Goal: Information Seeking & Learning: Learn about a topic

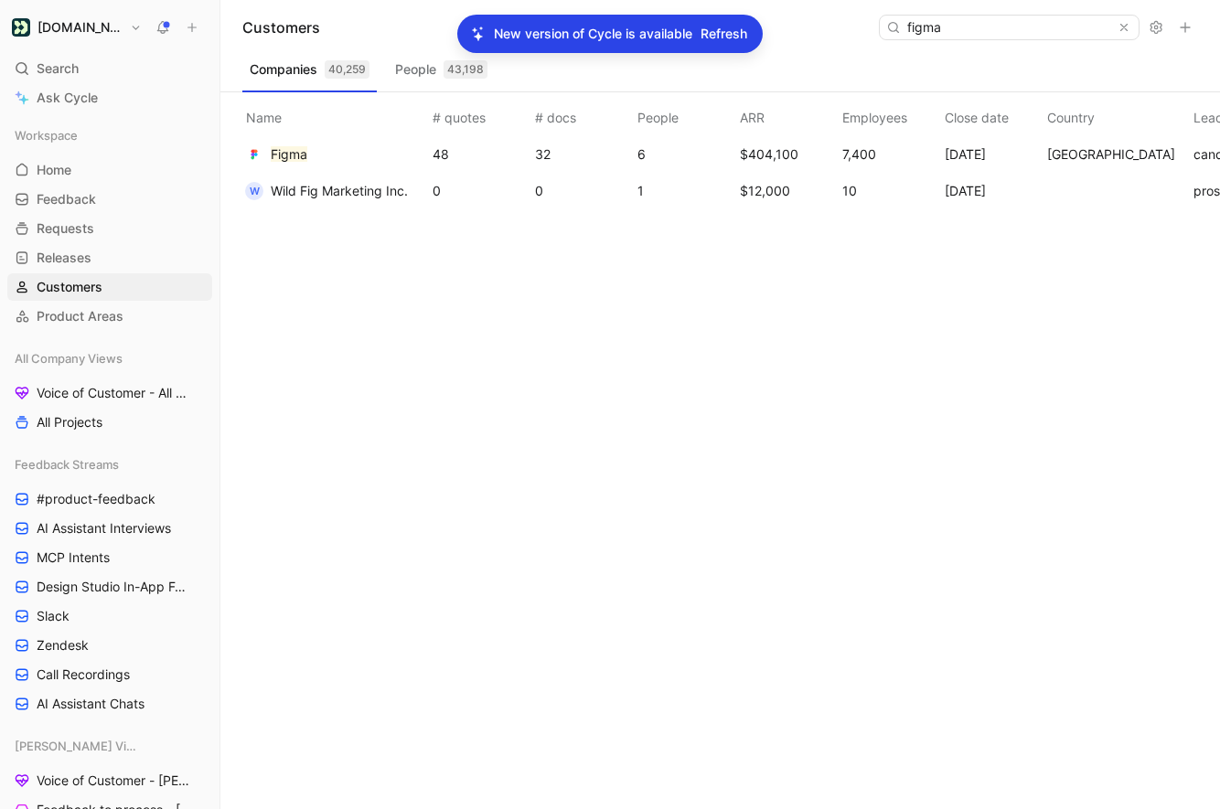
click at [715, 40] on span "Refresh" at bounding box center [723, 34] width 47 height 22
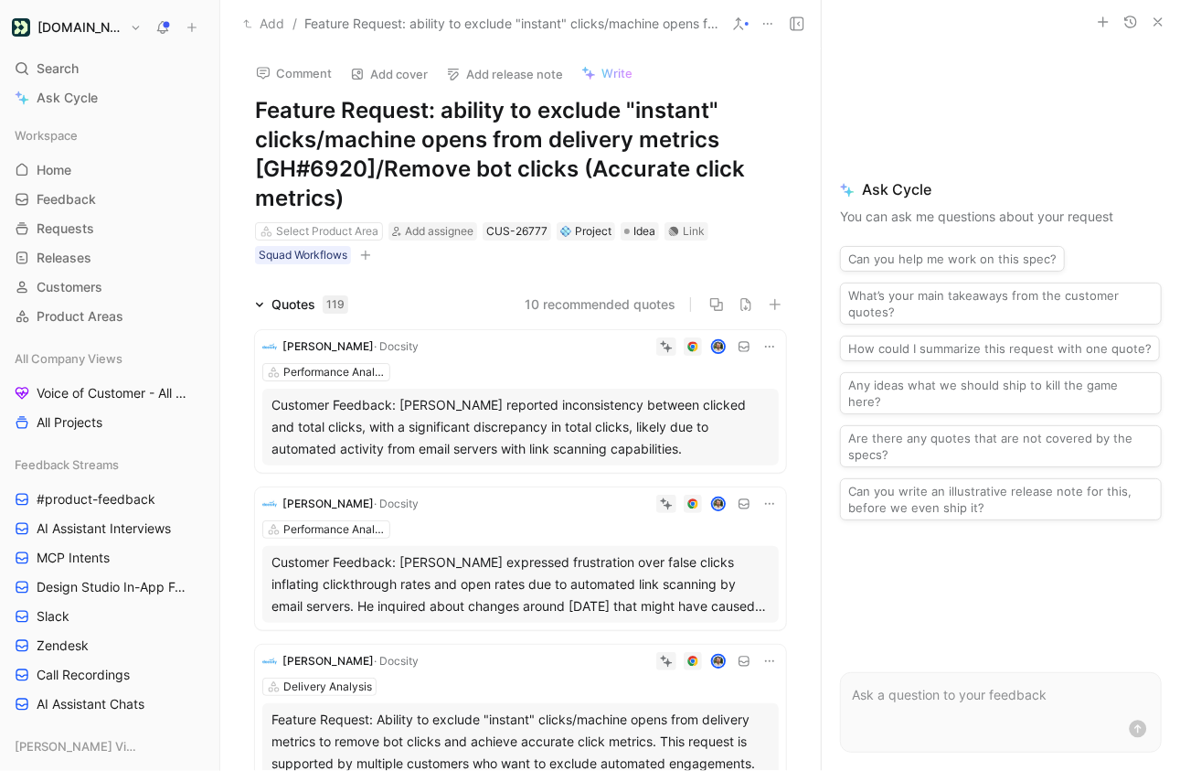
click at [261, 301] on icon at bounding box center [259, 304] width 9 height 9
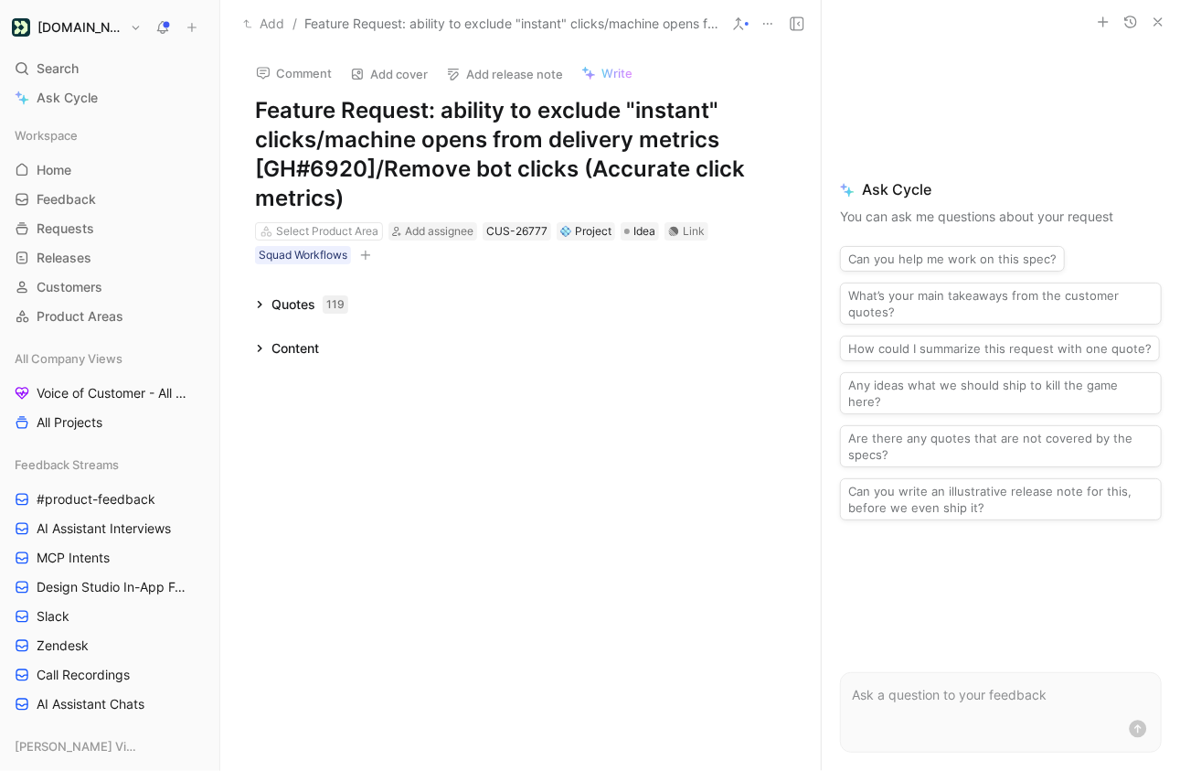
click at [262, 345] on icon at bounding box center [259, 348] width 9 height 9
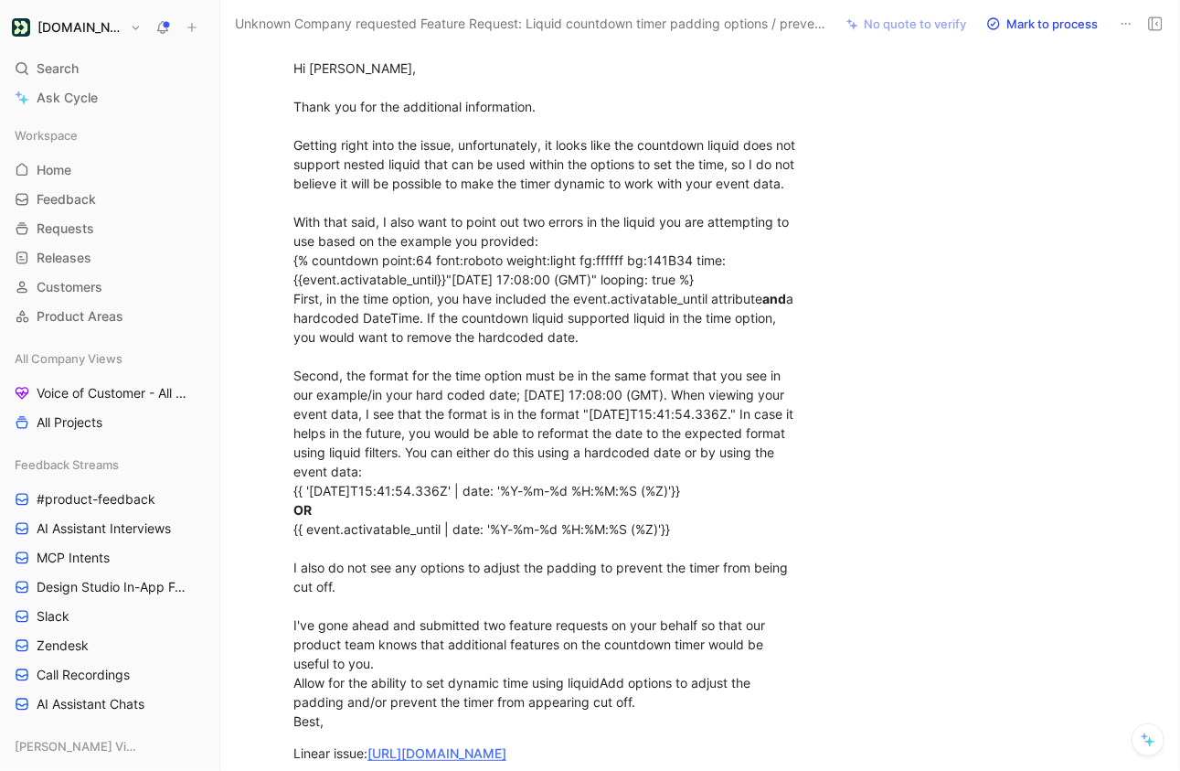
scroll to position [3115, 0]
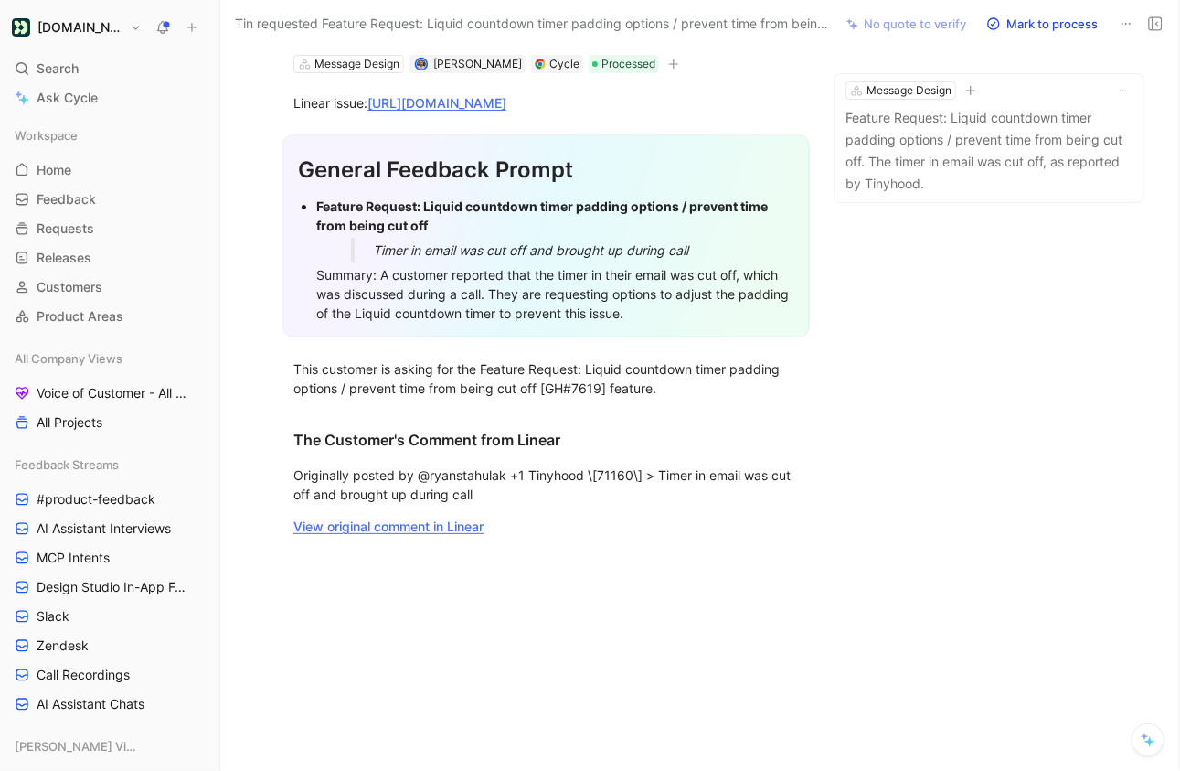
scroll to position [173, 0]
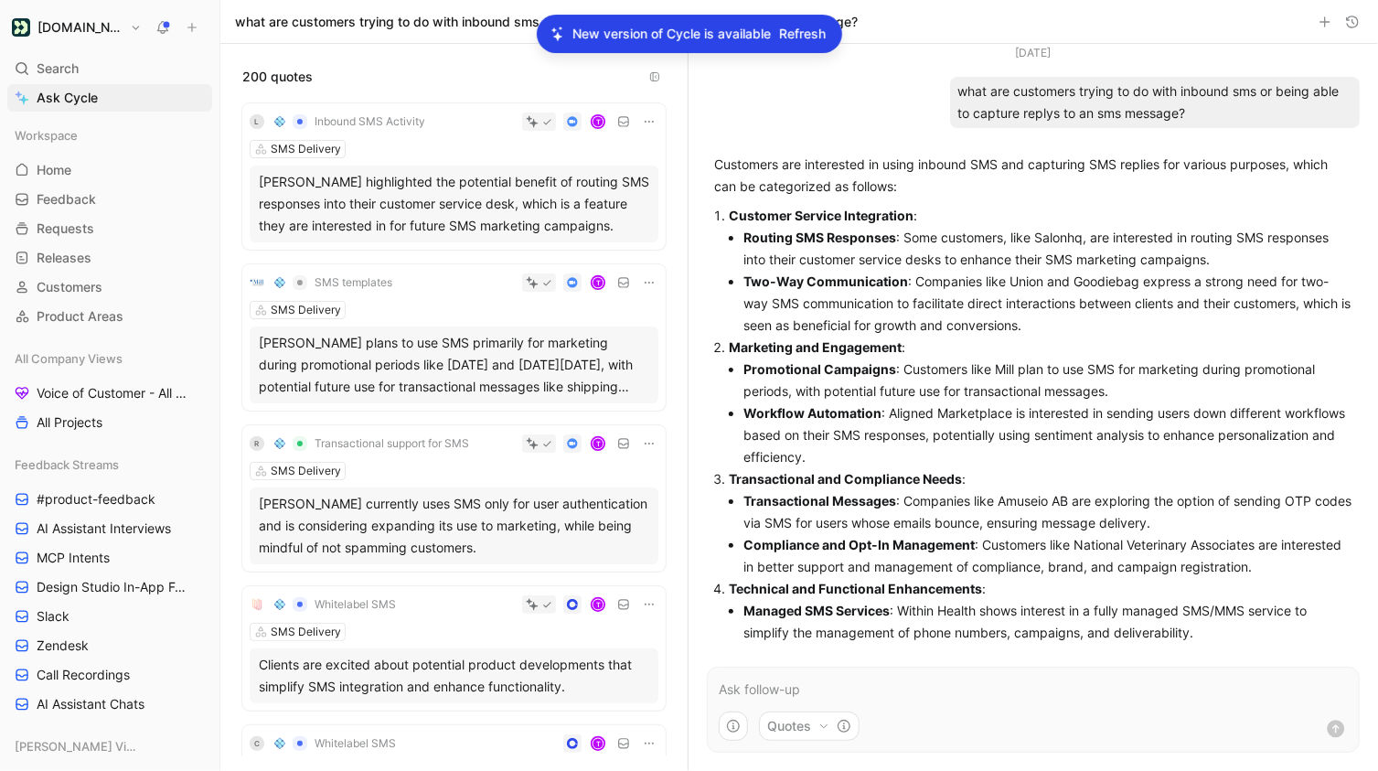
click at [802, 36] on span "Refresh" at bounding box center [803, 34] width 47 height 22
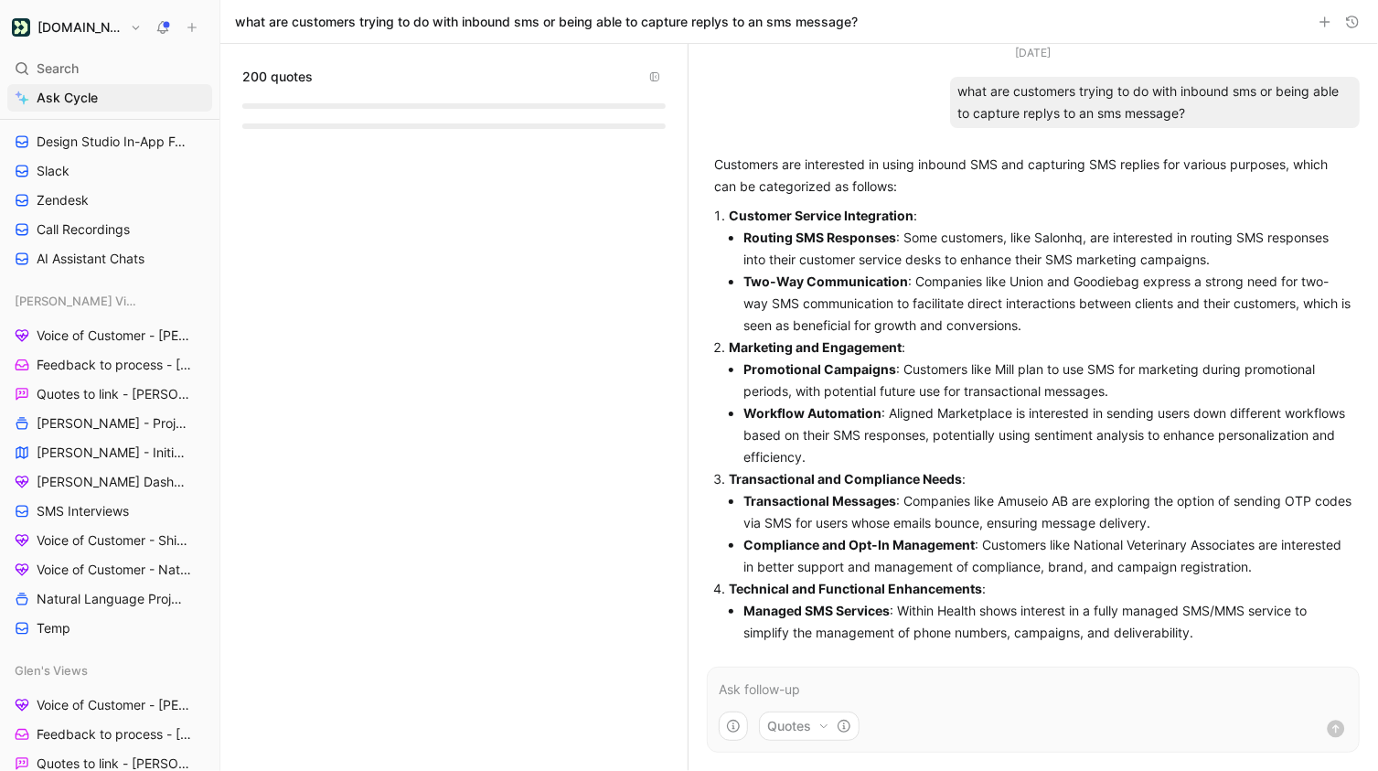
scroll to position [439, 0]
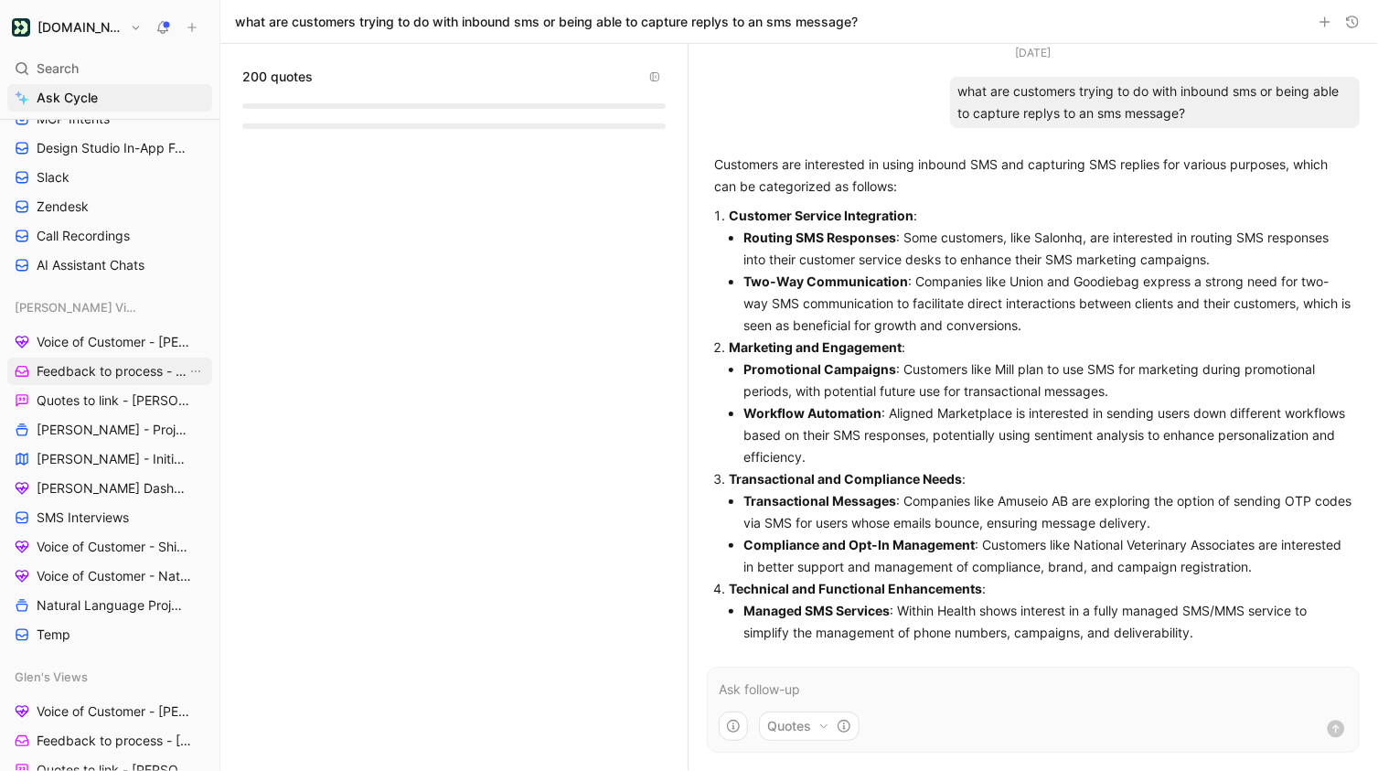
click at [107, 380] on link "Feedback to process - [PERSON_NAME]" at bounding box center [109, 370] width 205 height 27
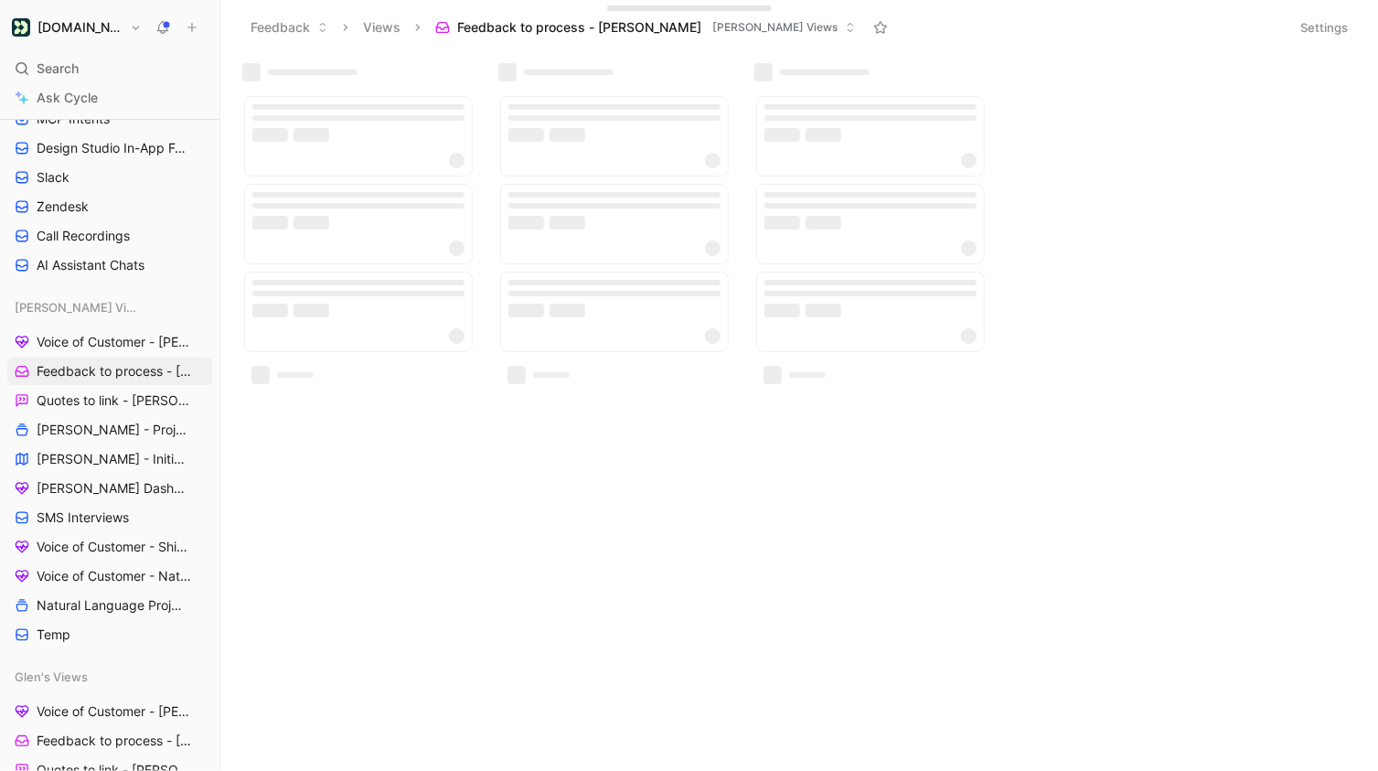
click at [1316, 34] on button "Settings" at bounding box center [1324, 28] width 64 height 26
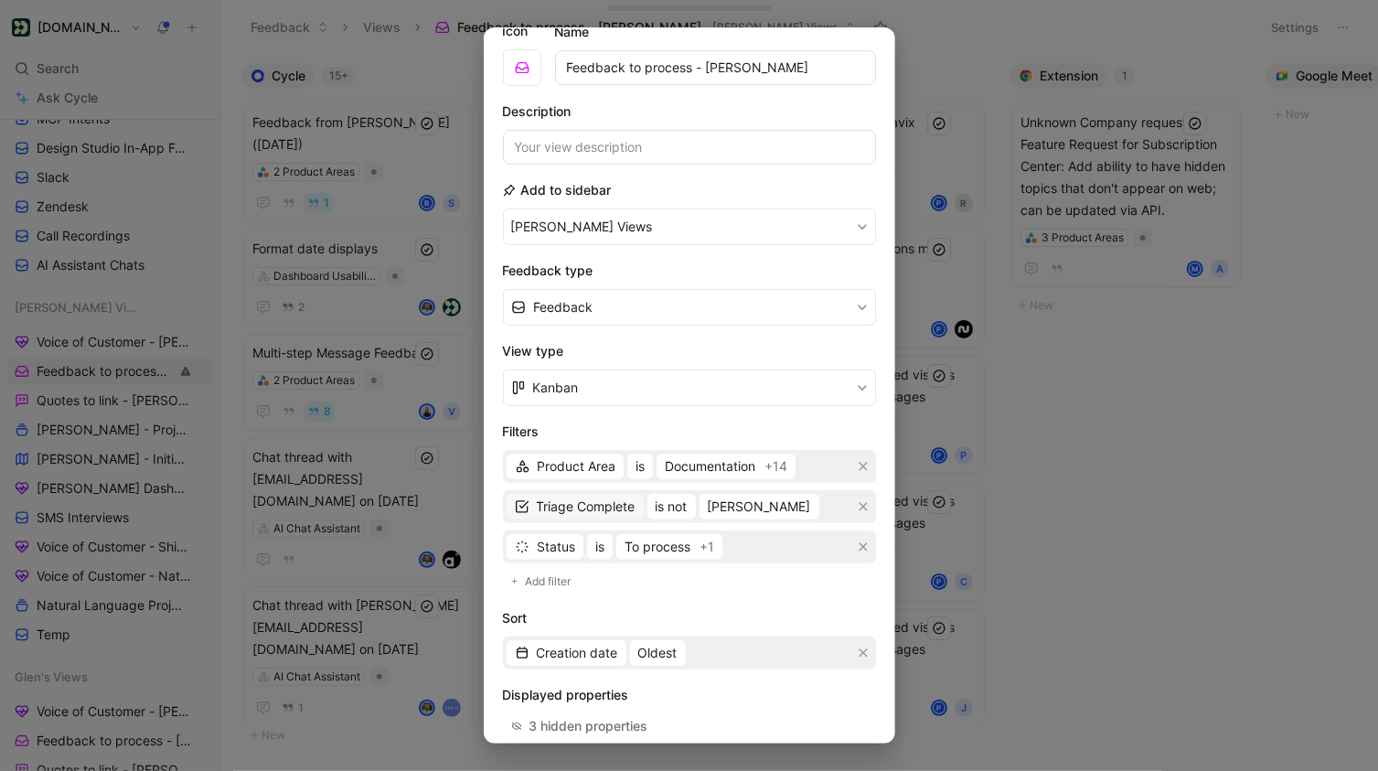
scroll to position [101, 0]
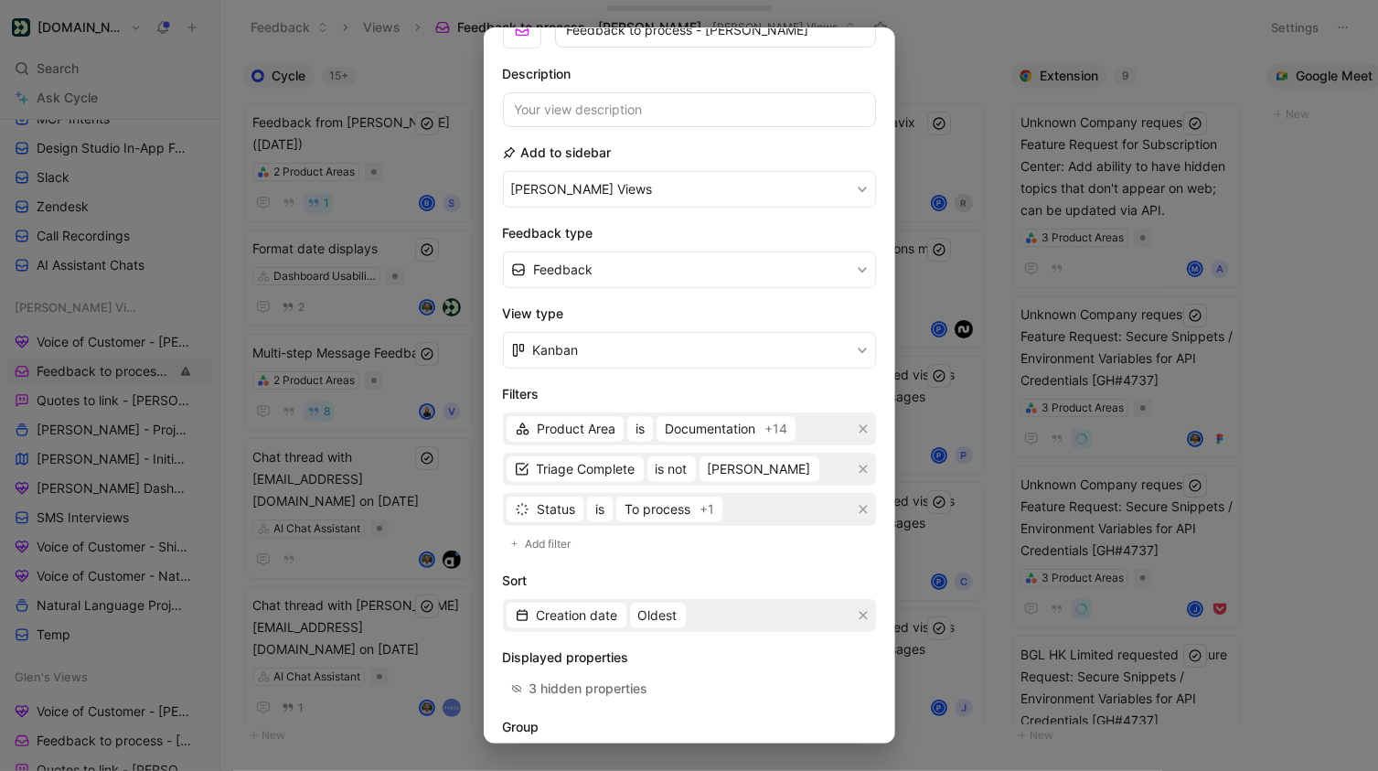
click at [926, 69] on div at bounding box center [689, 385] width 1378 height 771
click at [926, 69] on div "Zapier 15+" at bounding box center [875, 76] width 256 height 26
